Goal: Information Seeking & Learning: Compare options

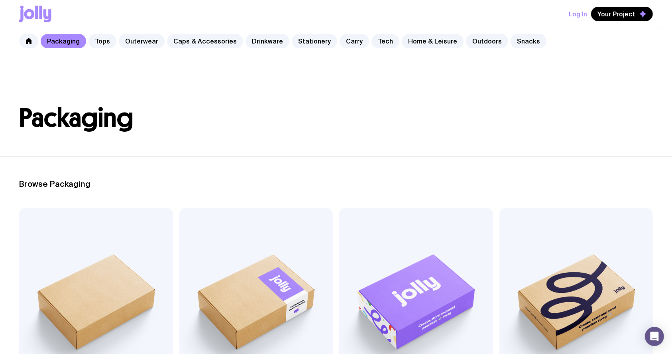
drag, startPoint x: 505, startPoint y: 125, endPoint x: 507, endPoint y: 135, distance: 10.6
click at [505, 125] on h1 "Packaging" at bounding box center [336, 118] width 634 height 26
click at [305, 37] on link "Stationery" at bounding box center [314, 41] width 45 height 14
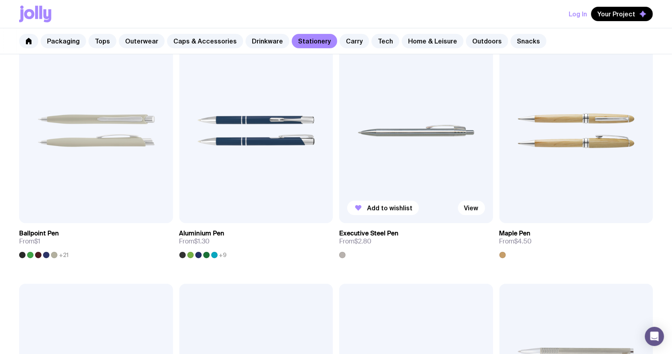
scroll to position [106, 0]
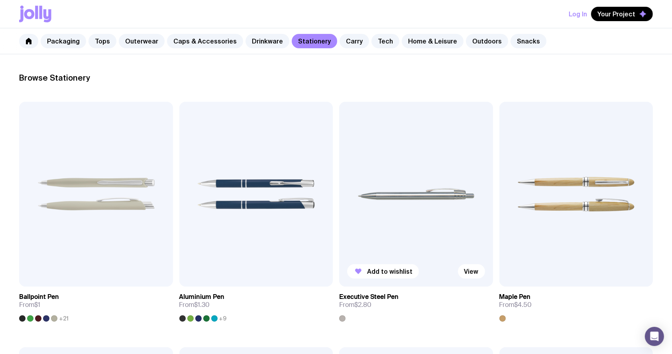
click at [417, 165] on img at bounding box center [416, 194] width 154 height 185
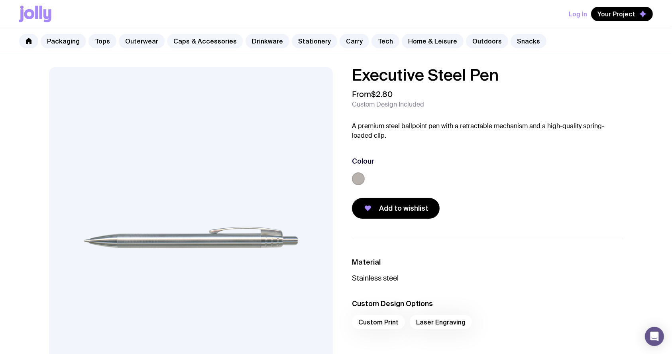
scroll to position [106, 0]
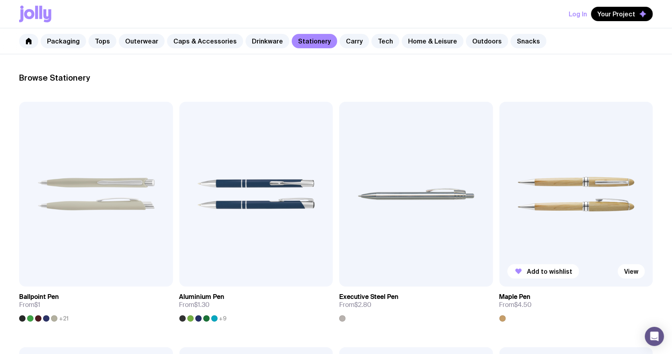
click at [577, 193] on img at bounding box center [576, 194] width 154 height 185
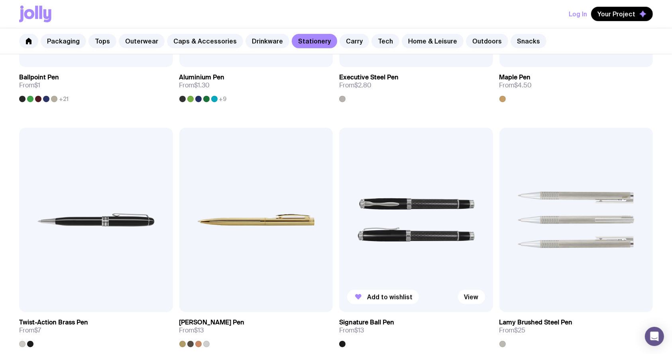
scroll to position [372, 0]
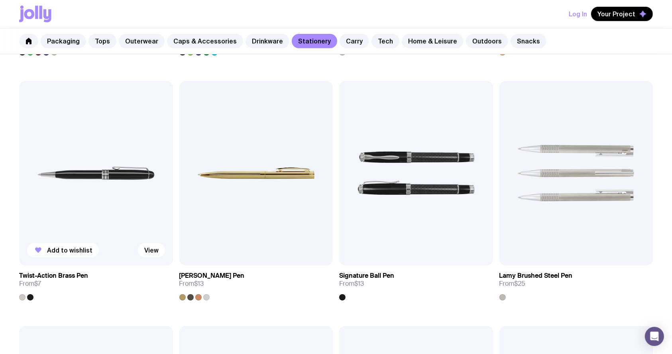
click at [109, 169] on img at bounding box center [96, 173] width 154 height 185
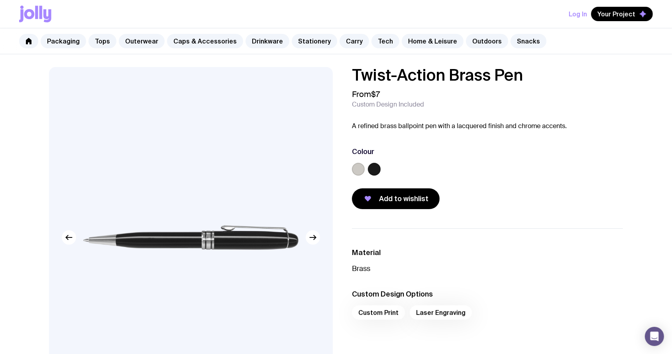
click at [485, 160] on div "Colour" at bounding box center [459, 163] width 215 height 32
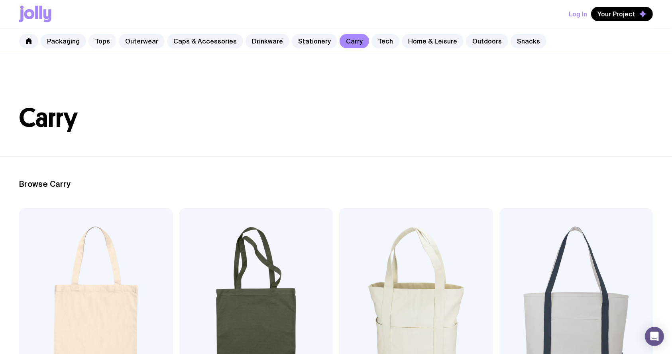
click at [106, 43] on link "Tops" at bounding box center [102, 41] width 28 height 14
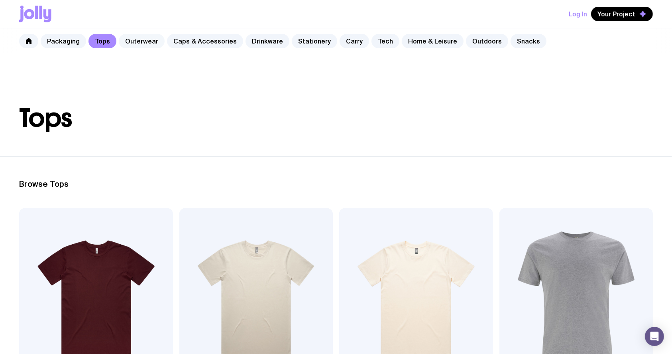
click at [138, 40] on link "Outerwear" at bounding box center [142, 41] width 46 height 14
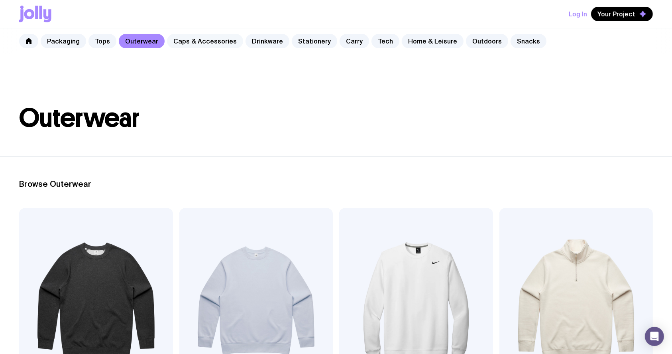
click at [191, 49] on div "Packaging Tops Outerwear Caps & Accessories Drinkware Stationery Carry Tech Hom…" at bounding box center [336, 41] width 672 height 26
click at [190, 41] on link "Caps & Accessories" at bounding box center [205, 41] width 76 height 14
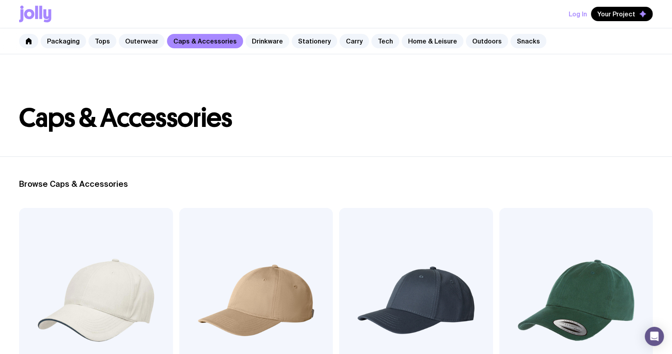
click at [253, 35] on link "Drinkware" at bounding box center [268, 41] width 44 height 14
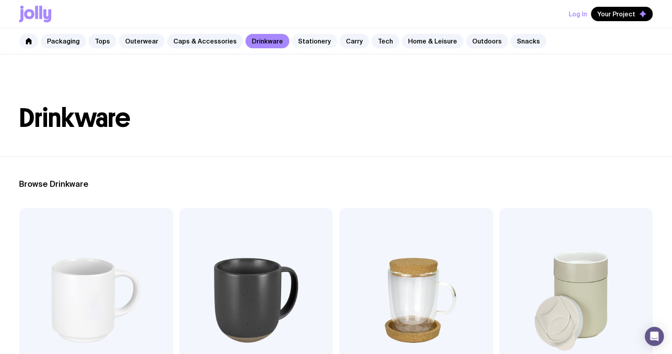
click at [305, 41] on link "Stationery" at bounding box center [314, 41] width 45 height 14
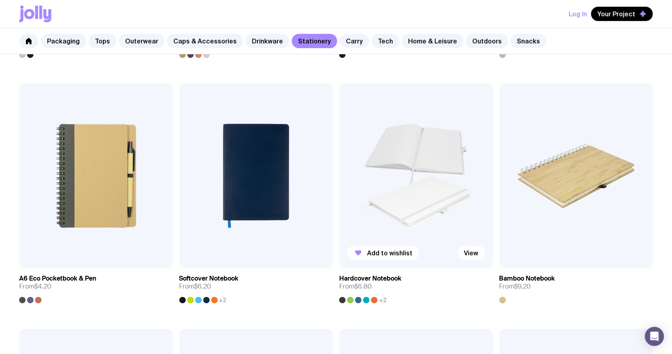
scroll to position [691, 0]
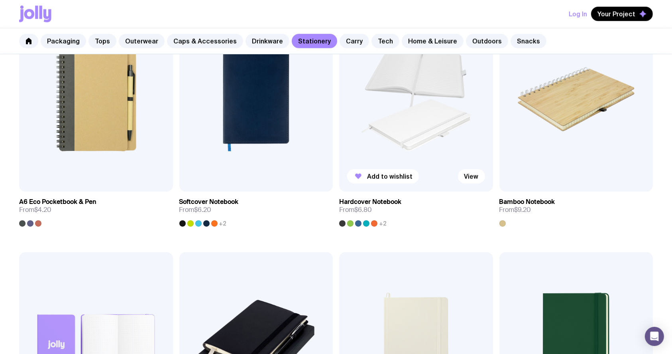
click at [408, 141] on img at bounding box center [416, 99] width 154 height 185
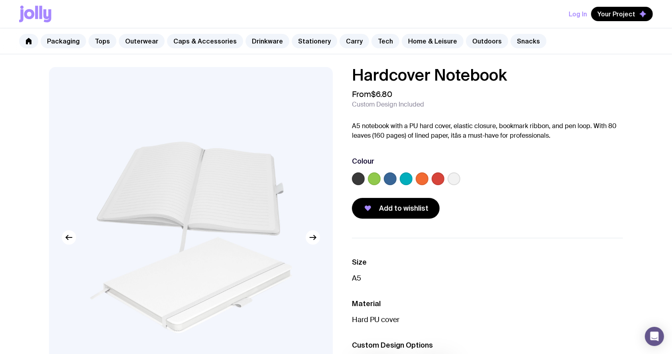
click at [256, 49] on div "Packaging Tops Outerwear Caps & Accessories Drinkware Stationery Carry Tech Hom…" at bounding box center [336, 41] width 672 height 26
click at [261, 42] on link "Drinkware" at bounding box center [268, 41] width 44 height 14
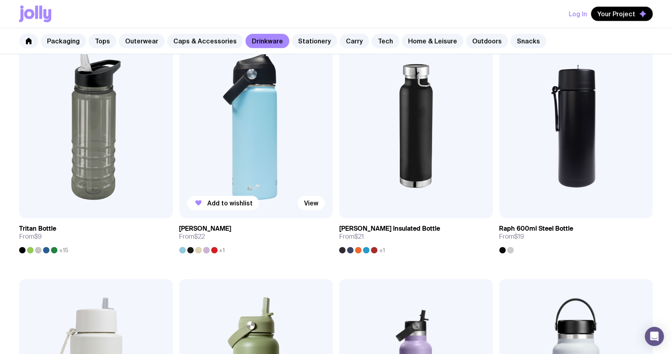
scroll to position [956, 0]
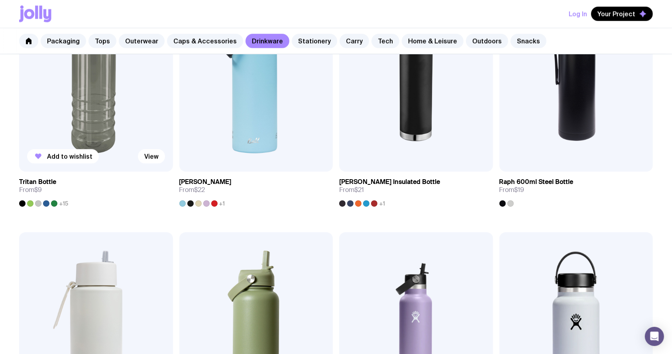
click at [115, 112] on img at bounding box center [96, 79] width 154 height 185
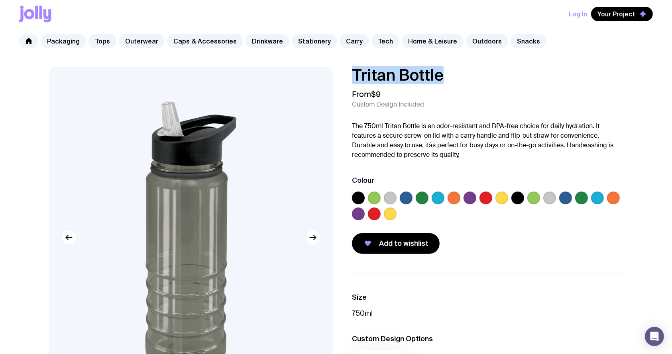
drag, startPoint x: 453, startPoint y: 79, endPoint x: 341, endPoint y: 72, distance: 111.9
click at [339, 72] on div "Tritan Bottle From $9 Custom Design Included The 750ml Tritan Bottle is an odor…" at bounding box center [481, 160] width 284 height 187
copy h1 "Tritan Bottle"
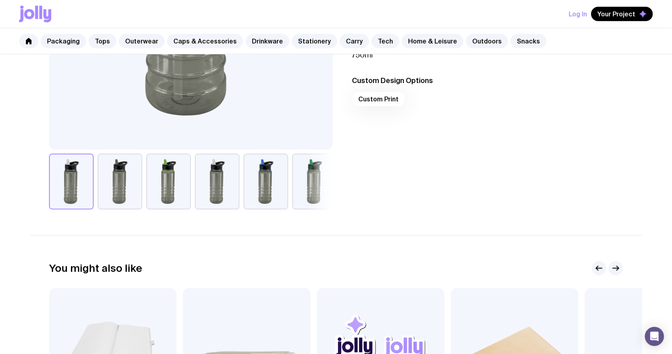
scroll to position [265, 0]
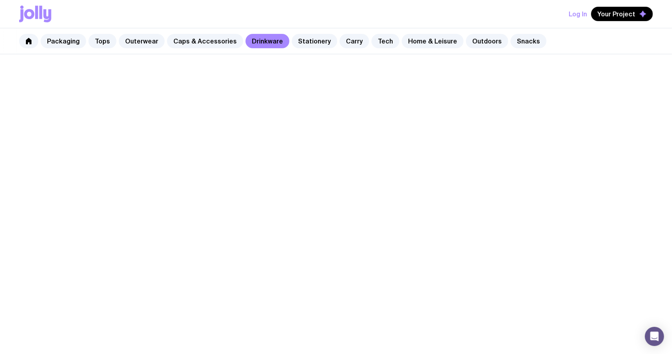
scroll to position [506, 0]
